Goal: Information Seeking & Learning: Learn about a topic

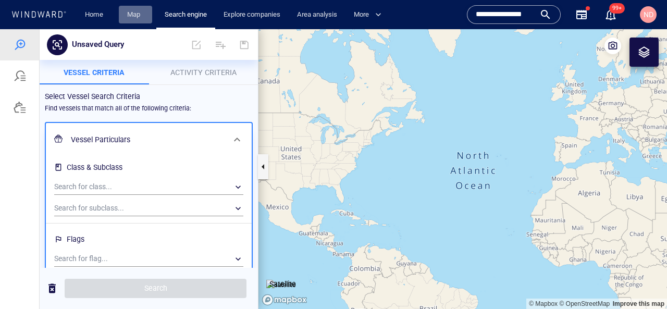
click at [129, 17] on link "Map" at bounding box center [135, 15] width 25 height 18
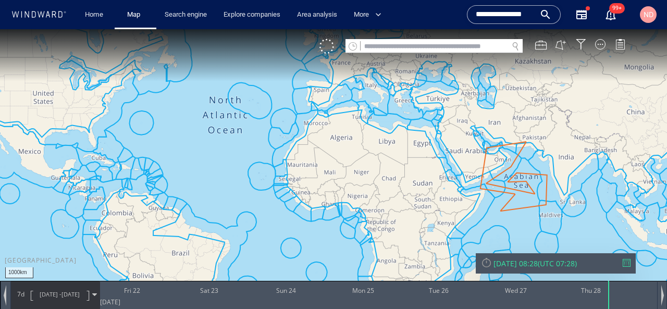
click at [392, 45] on input "text" at bounding box center [433, 47] width 147 height 14
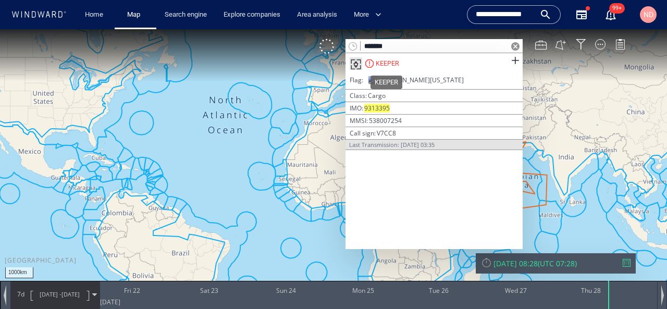
type input "*******"
click at [389, 64] on div "KEEPER" at bounding box center [386, 63] width 23 height 9
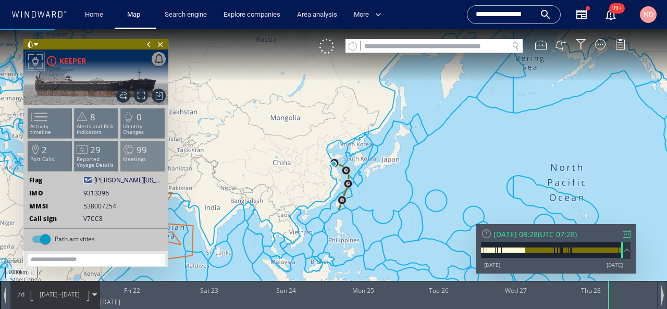
click at [131, 158] on p "Meetings" at bounding box center [143, 159] width 44 height 6
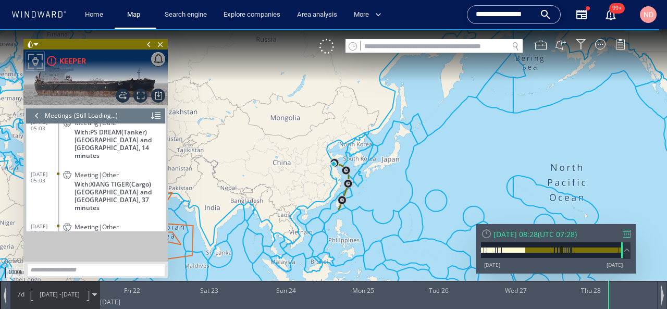
scroll to position [2680, 0]
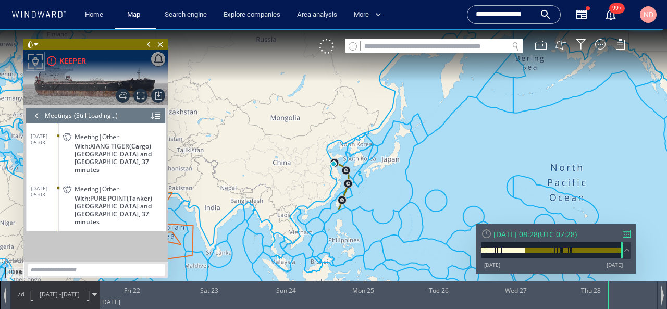
click at [65, 181] on div "Meeting|Other With: PURE POINT (Tanker) Sudan and South Sudan, 37 minutes" at bounding box center [113, 204] width 105 height 47
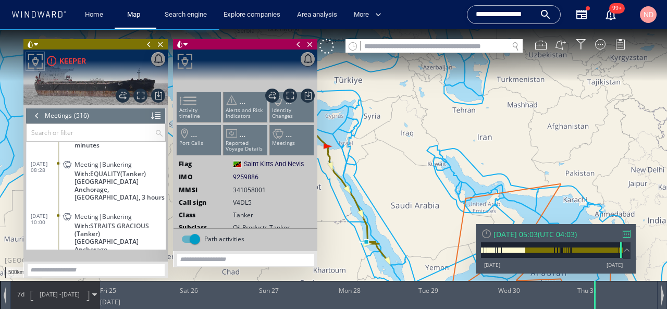
scroll to position [14522, 0]
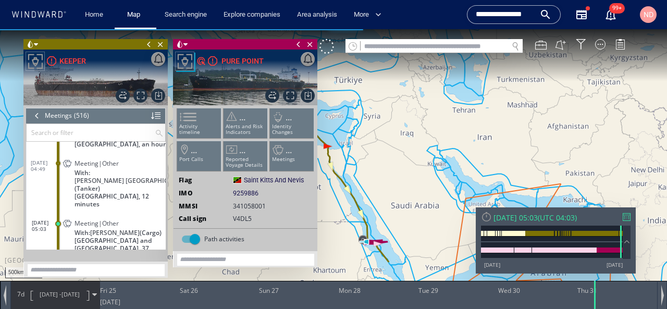
click at [148, 43] on span at bounding box center [148, 44] width 11 height 10
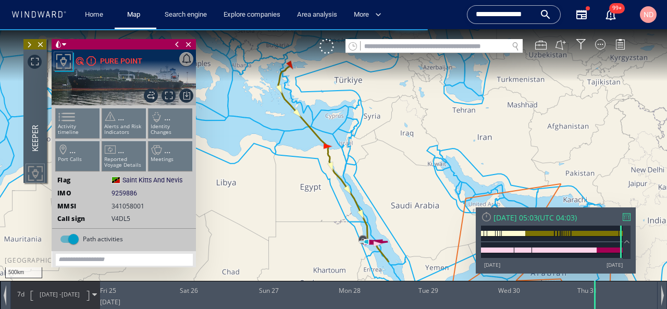
click at [174, 43] on span at bounding box center [176, 44] width 11 height 10
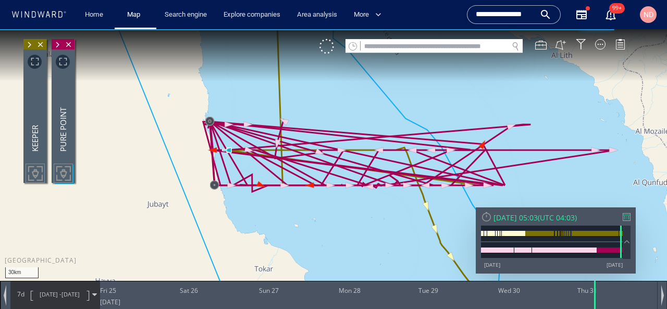
drag, startPoint x: 368, startPoint y: 248, endPoint x: 267, endPoint y: 260, distance: 101.2
click at [267, 260] on canvas "Map" at bounding box center [333, 163] width 667 height 269
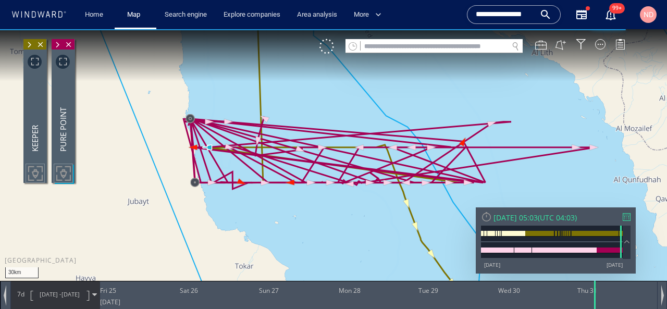
drag, startPoint x: 267, startPoint y: 260, endPoint x: 253, endPoint y: 267, distance: 15.4
click at [253, 267] on canvas "Map" at bounding box center [333, 163] width 667 height 269
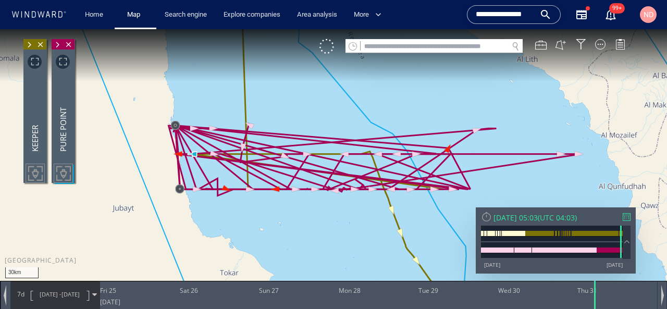
click at [30, 47] on span at bounding box center [28, 45] width 11 height 10
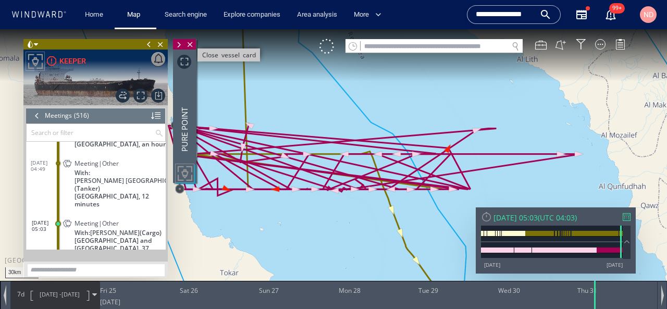
click at [191, 43] on span "Close vessel card" at bounding box center [189, 44] width 11 height 10
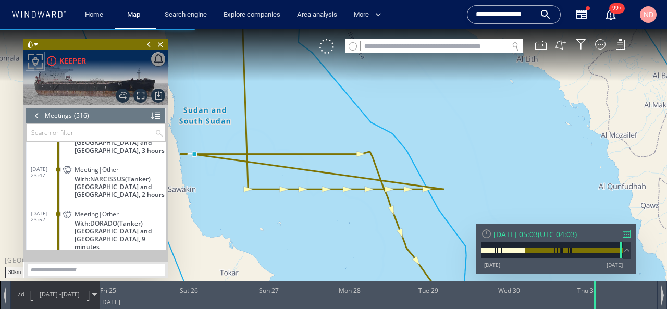
scroll to position [14198, 0]
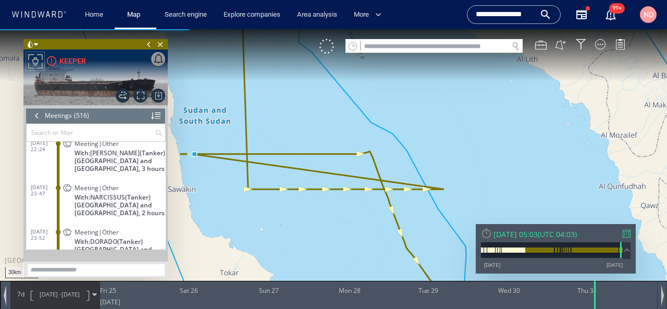
click at [62, 206] on div "Meeting|Other With: NARCISSUS (Tanker) Sudan and South Sudan, 2 hours" at bounding box center [113, 199] width 105 height 39
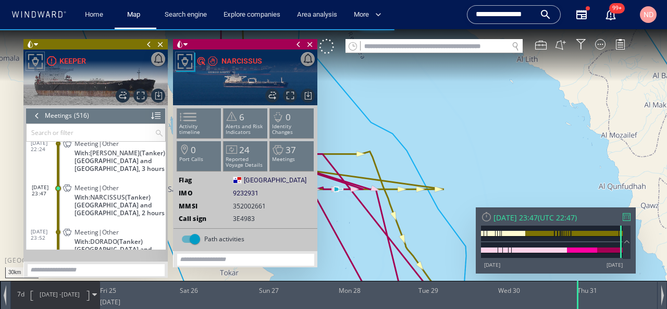
click at [401, 47] on input "text" at bounding box center [433, 47] width 147 height 14
click at [420, 49] on input "text" at bounding box center [433, 47] width 147 height 14
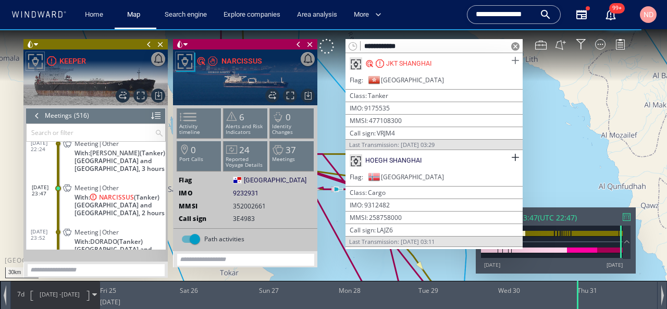
click at [511, 59] on span at bounding box center [514, 60] width 13 height 13
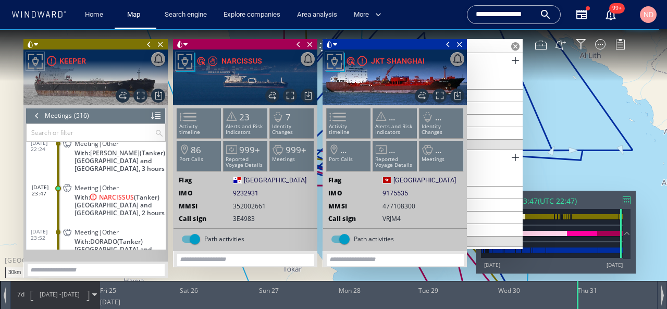
click at [148, 41] on span at bounding box center [148, 44] width 11 height 10
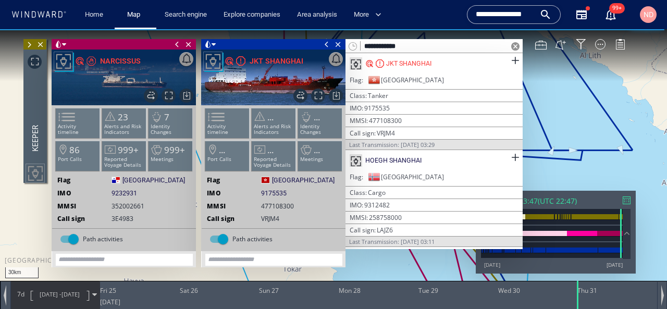
click at [174, 46] on span at bounding box center [176, 44] width 11 height 10
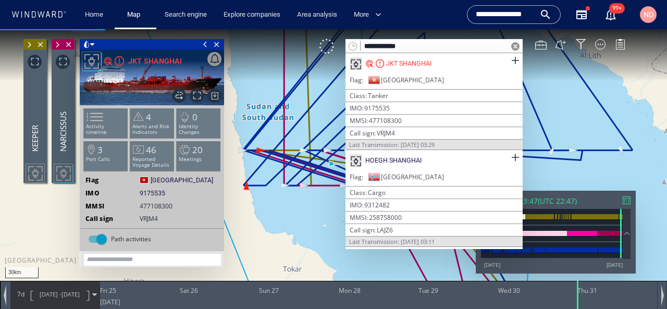
click at [205, 41] on span at bounding box center [204, 44] width 11 height 10
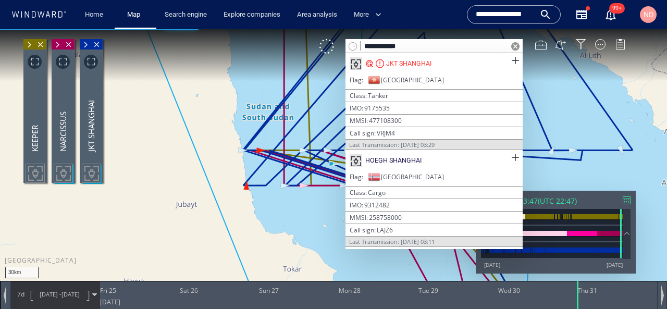
click at [393, 48] on input "**********" at bounding box center [433, 47] width 147 height 14
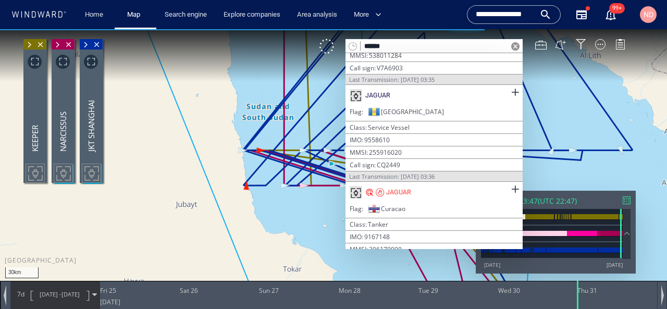
scroll to position [415, 0]
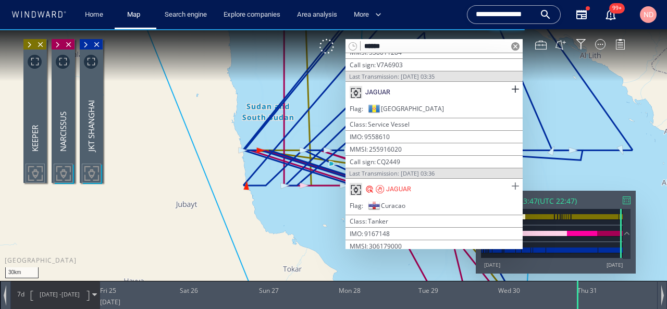
type input "******"
click at [512, 183] on span at bounding box center [514, 186] width 13 height 13
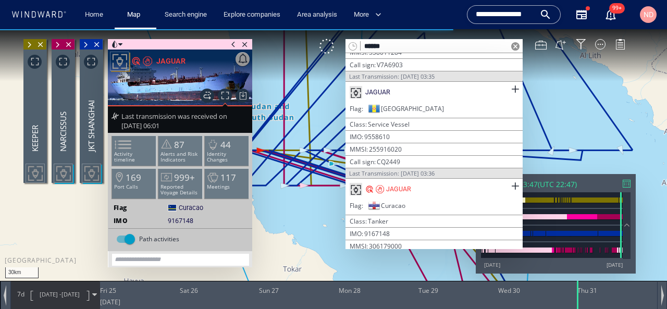
scroll to position [444, 0]
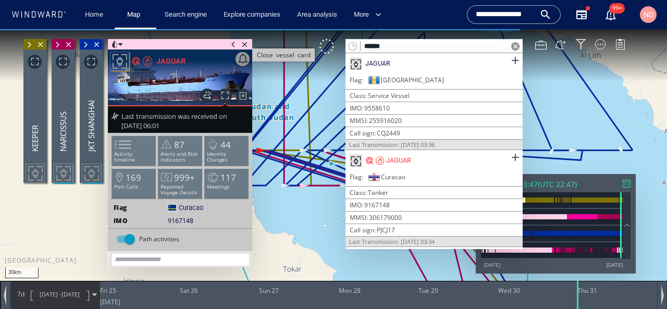
click at [244, 43] on span "Close vessel card" at bounding box center [244, 44] width 11 height 10
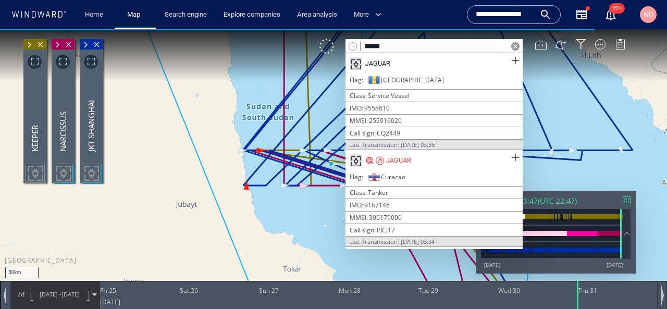
click at [35, 119] on div at bounding box center [39, 109] width 13 height 80
click at [32, 47] on span at bounding box center [28, 45] width 11 height 10
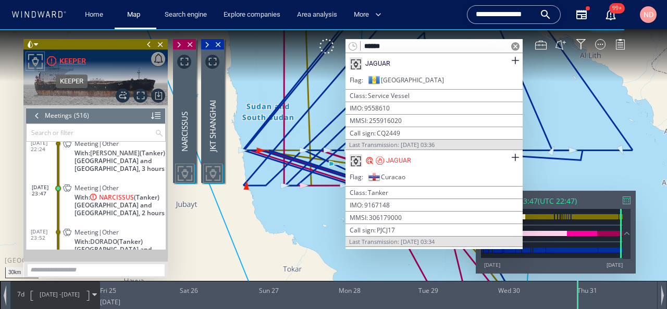
click at [66, 61] on div "KEEPER" at bounding box center [72, 61] width 27 height 12
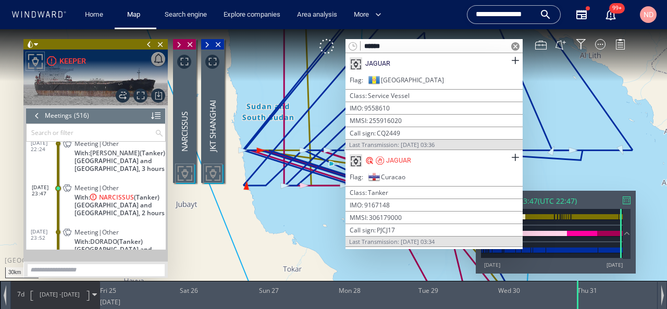
click at [146, 44] on span at bounding box center [148, 44] width 11 height 10
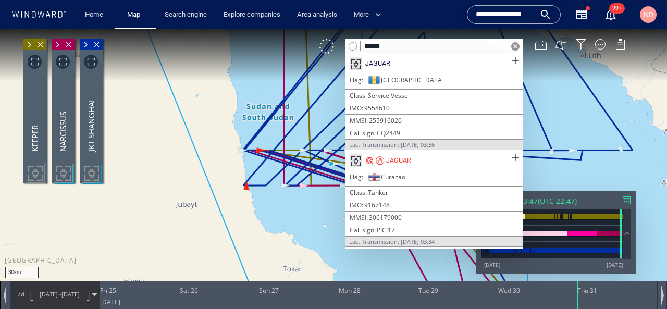
click at [519, 47] on div at bounding box center [515, 46] width 15 height 14
click at [516, 45] on span at bounding box center [515, 46] width 8 height 8
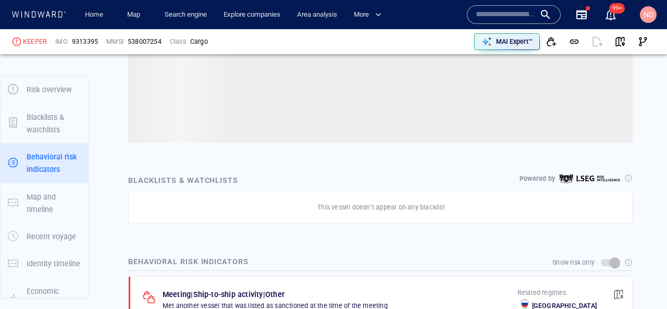
scroll to position [94, 0]
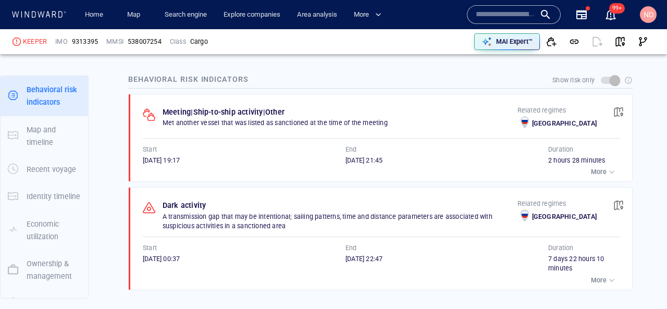
scroll to position [572, 0]
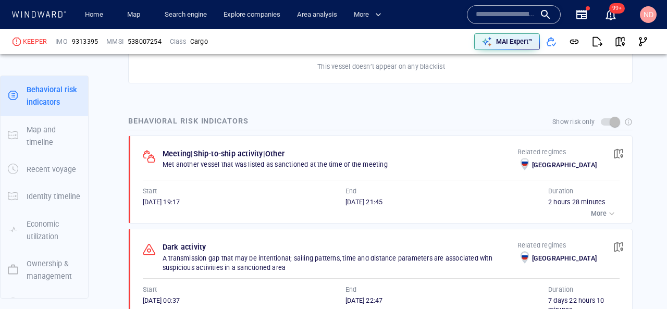
click at [609, 218] on div "button" at bounding box center [611, 213] width 10 height 10
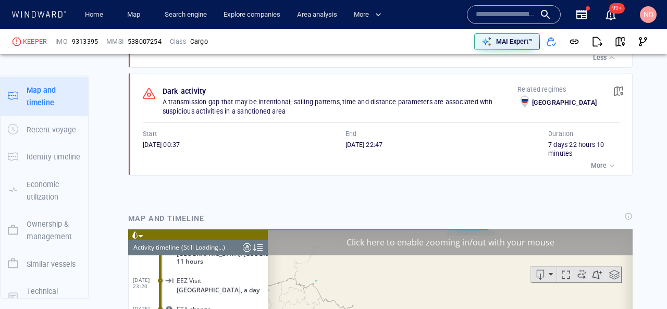
scroll to position [832, 0]
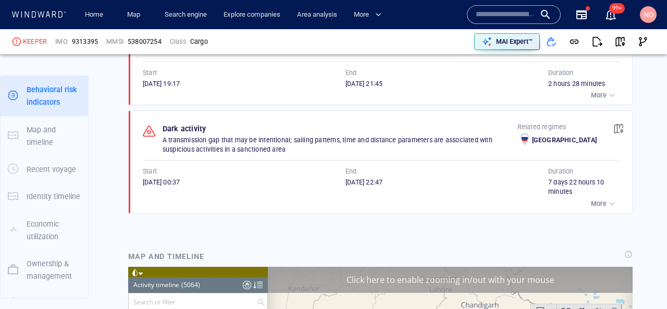
scroll to position [704, 0]
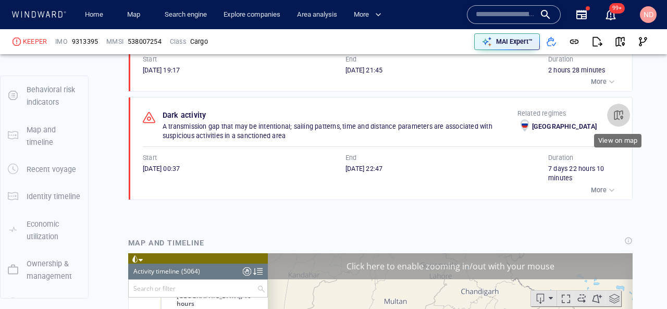
click at [617, 112] on span "button" at bounding box center [618, 115] width 10 height 10
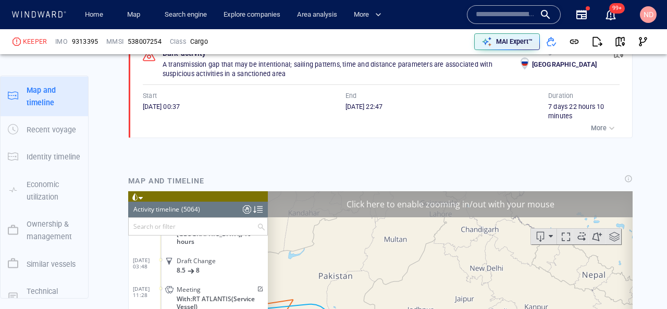
scroll to position [766, 0]
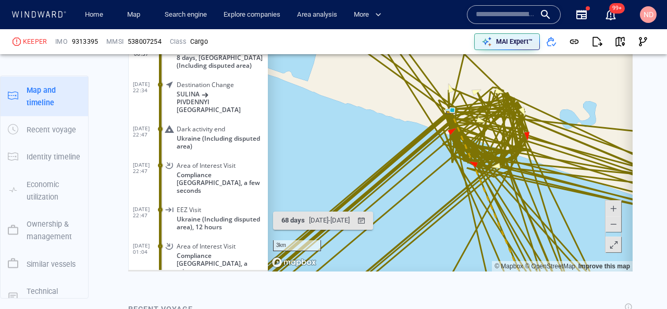
scroll to position [1021, 0]
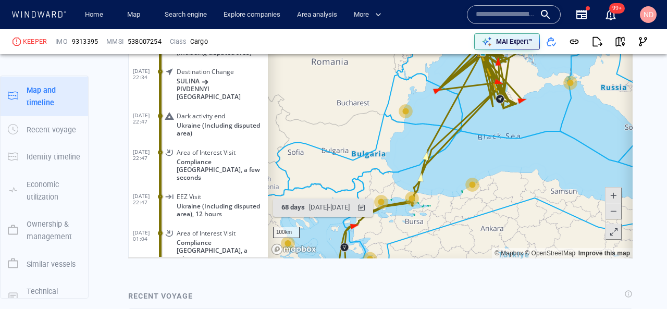
drag, startPoint x: 475, startPoint y: 140, endPoint x: 447, endPoint y: 284, distance: 147.0
click at [447, 259] on html "Loading vessel activities... Activity timeline (5064) (Still Loading...) Search…" at bounding box center [380, 97] width 504 height 323
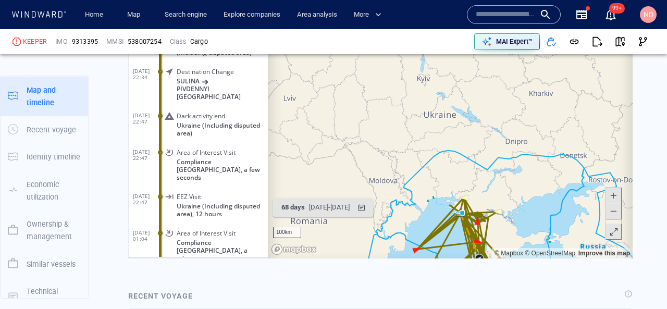
drag, startPoint x: 450, startPoint y: 184, endPoint x: 436, endPoint y: 269, distance: 85.4
click at [436, 259] on html "Loading vessel activities... Activity timeline (5064) (Still Loading...) Search…" at bounding box center [380, 97] width 504 height 323
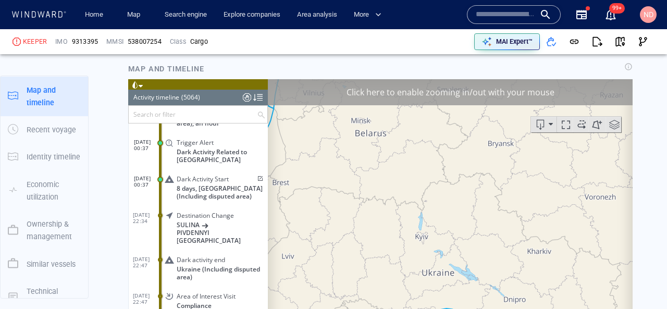
scroll to position [875, 0]
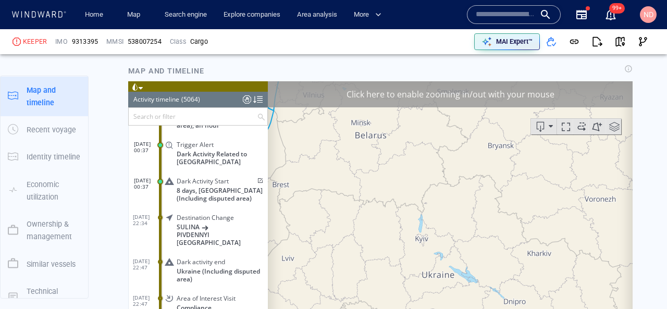
click at [495, 101] on div "Click here to enable zooming in/out with your mouse" at bounding box center [450, 94] width 365 height 26
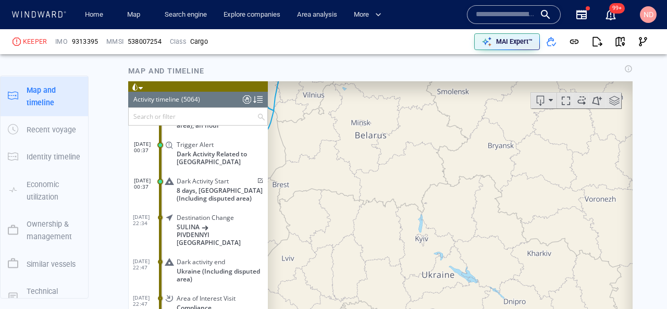
drag, startPoint x: 474, startPoint y: 228, endPoint x: 475, endPoint y: 117, distance: 110.9
click at [474, 118] on div "200km © Mapbox © OpenStreetMap Improve this map" at bounding box center [450, 242] width 365 height 323
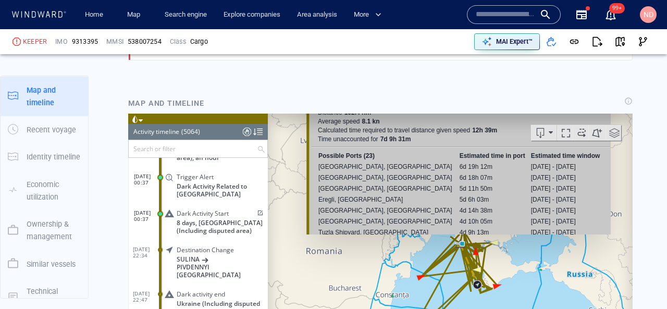
scroll to position [834, 0]
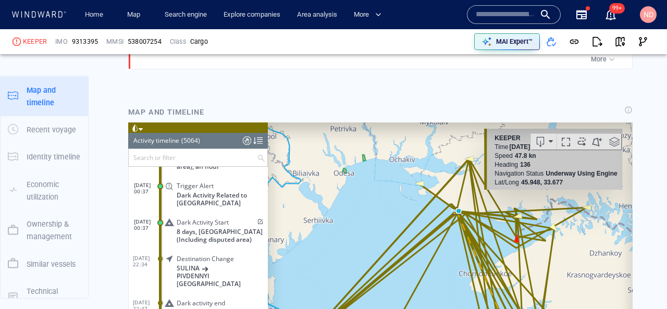
drag, startPoint x: 559, startPoint y: 278, endPoint x: 556, endPoint y: 207, distance: 71.4
click at [556, 207] on canvas "Map" at bounding box center [450, 283] width 365 height 323
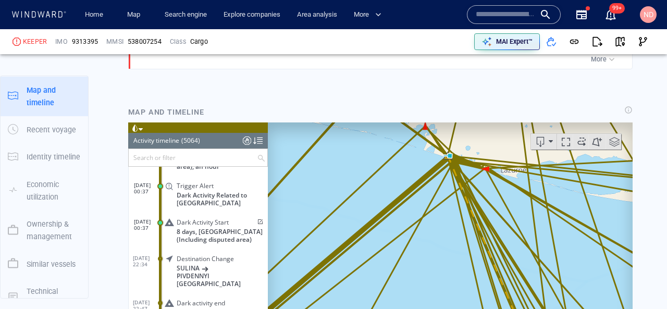
drag, startPoint x: 458, startPoint y: 181, endPoint x: 461, endPoint y: 287, distance: 106.8
click at [461, 286] on canvas "Map" at bounding box center [450, 283] width 365 height 323
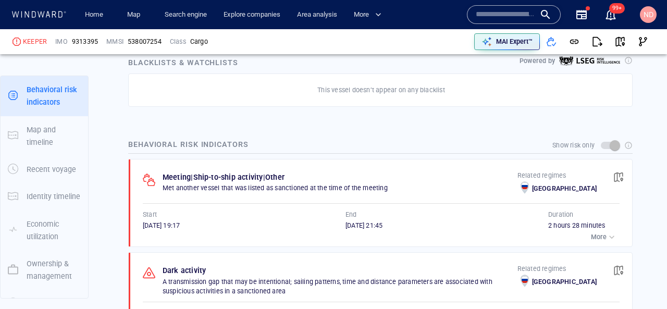
scroll to position [550, 0]
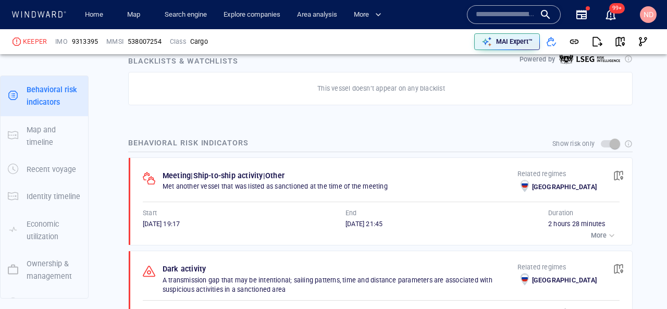
click at [608, 233] on div "button" at bounding box center [611, 235] width 10 height 10
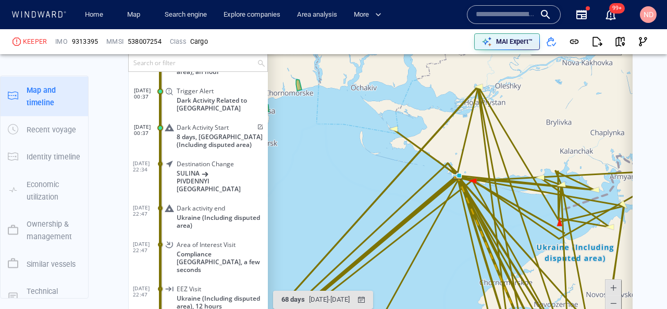
scroll to position [1045, 0]
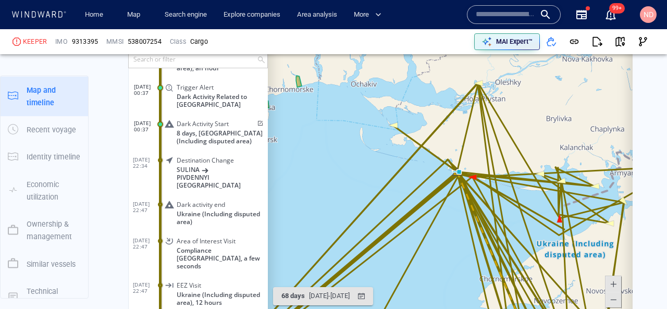
drag, startPoint x: 461, startPoint y: 122, endPoint x: 459, endPoint y: 130, distance: 8.2
click at [459, 130] on canvas "Map" at bounding box center [450, 185] width 365 height 323
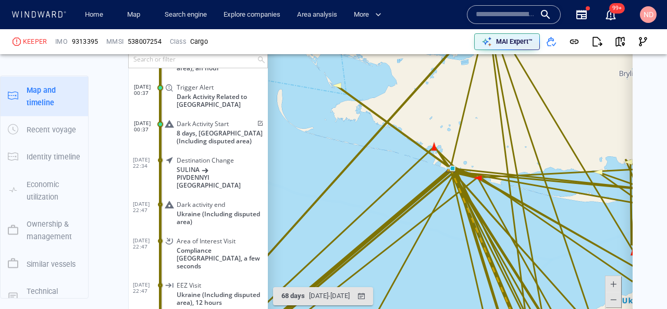
drag, startPoint x: 433, startPoint y: 139, endPoint x: 432, endPoint y: 243, distance: 104.2
click at [432, 242] on canvas "Map" at bounding box center [450, 185] width 365 height 323
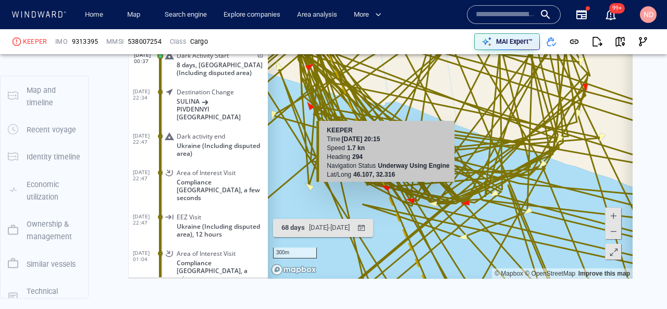
scroll to position [1058, 0]
